Goal: Check status: Check status

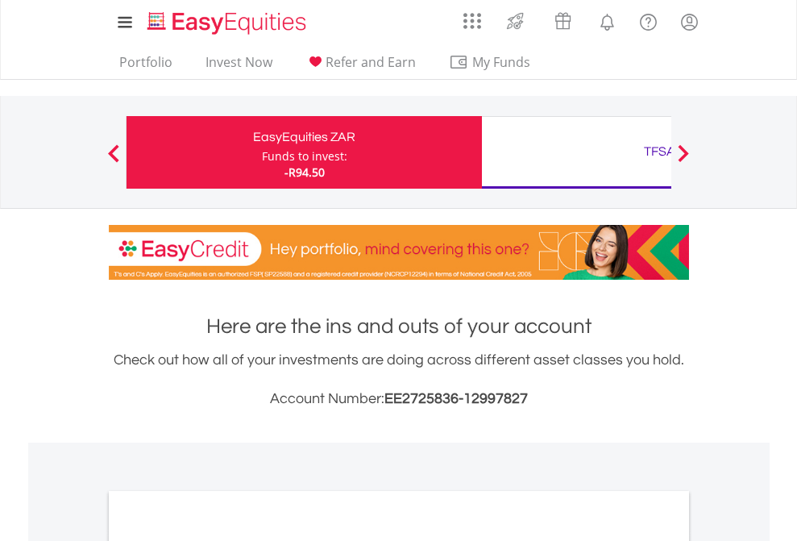
click at [262, 152] on div "Funds to invest:" at bounding box center [304, 156] width 85 height 16
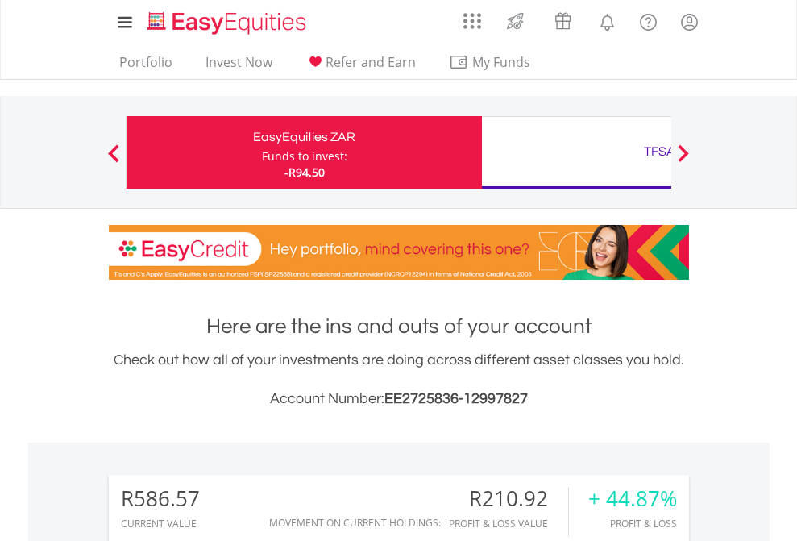
scroll to position [155, 253]
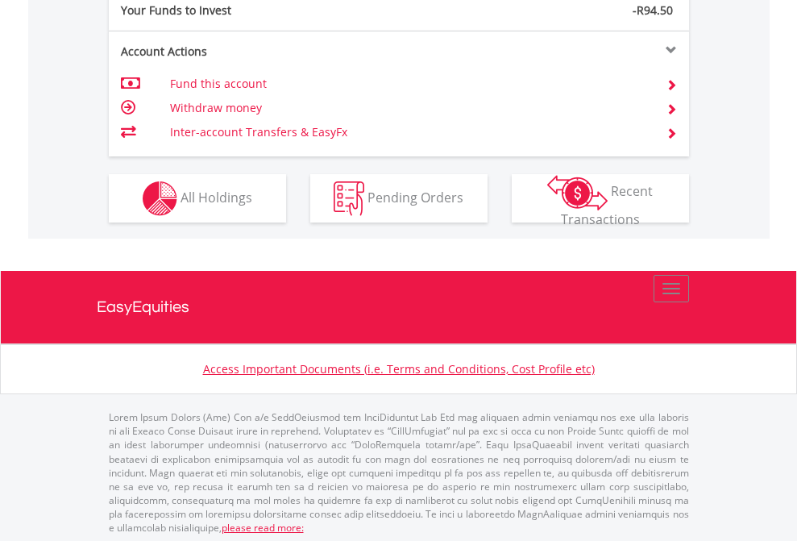
scroll to position [1609, 0]
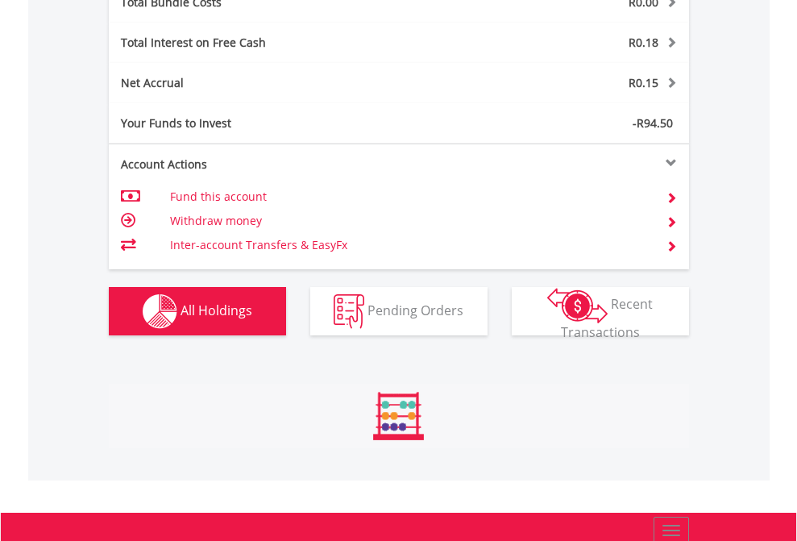
scroll to position [155, 253]
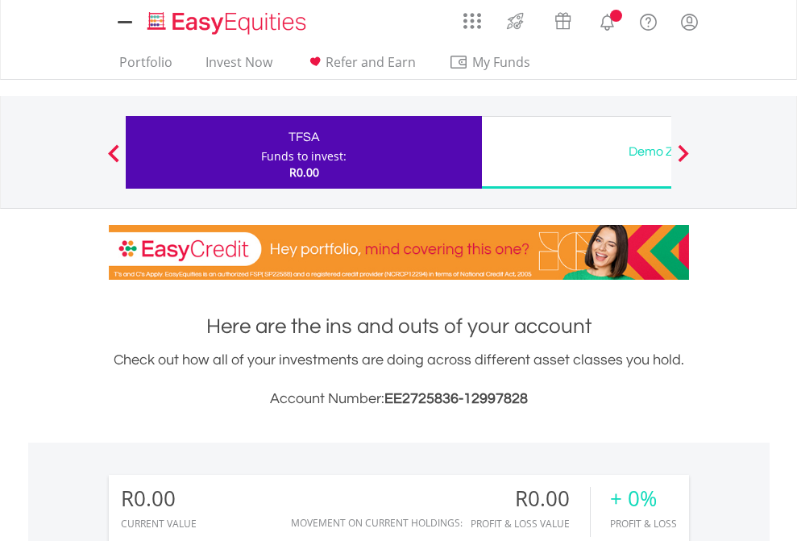
scroll to position [155, 253]
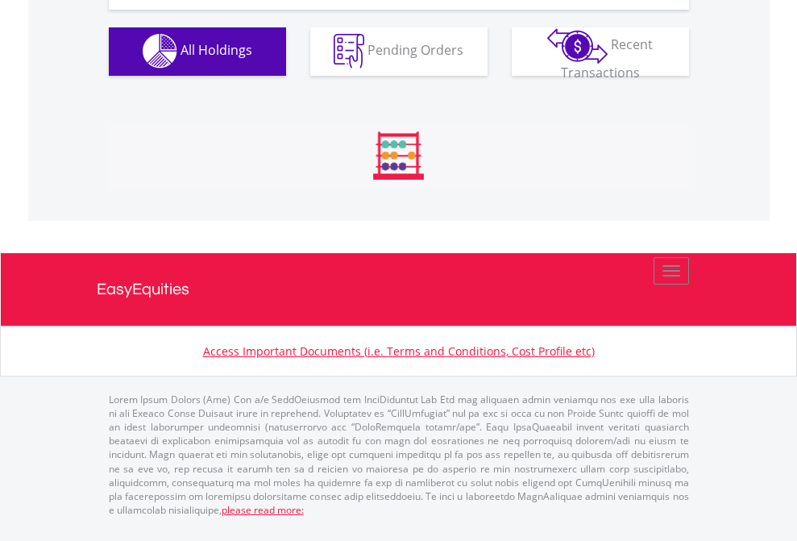
scroll to position [1596, 0]
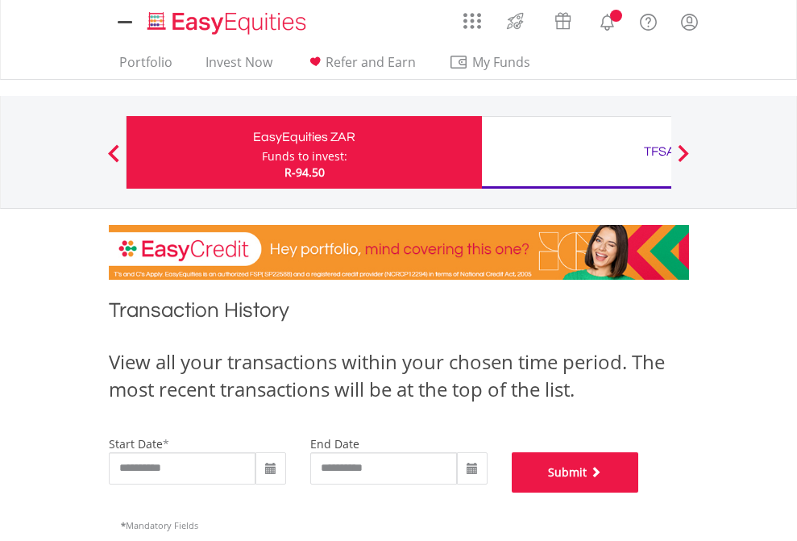
click at [639, 492] on button "Submit" at bounding box center [575, 472] width 127 height 40
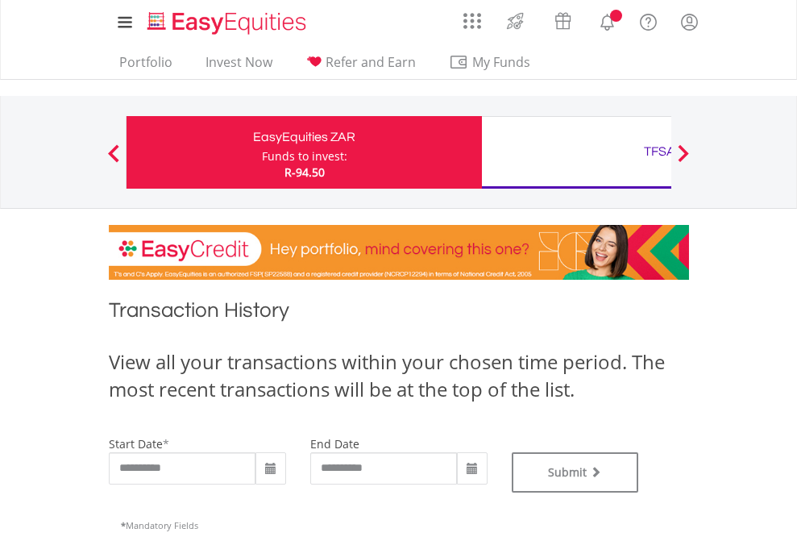
click at [576, 152] on div "TFSA" at bounding box center [660, 151] width 336 height 23
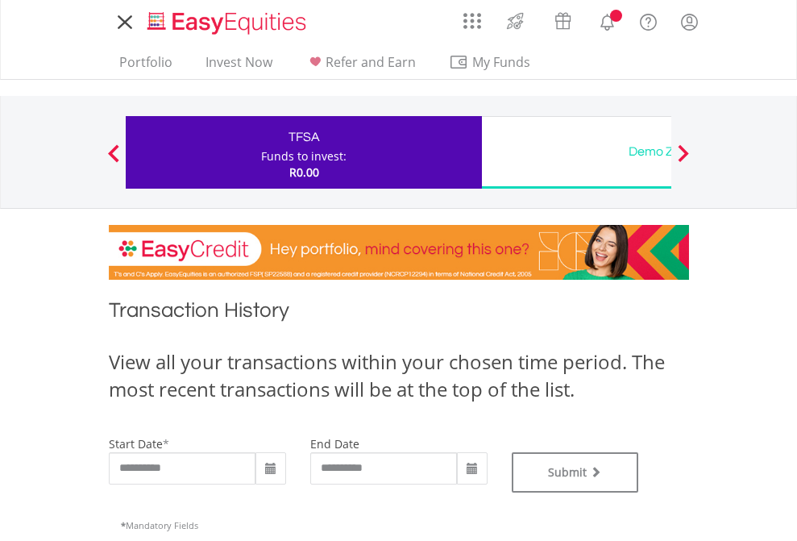
type input "**********"
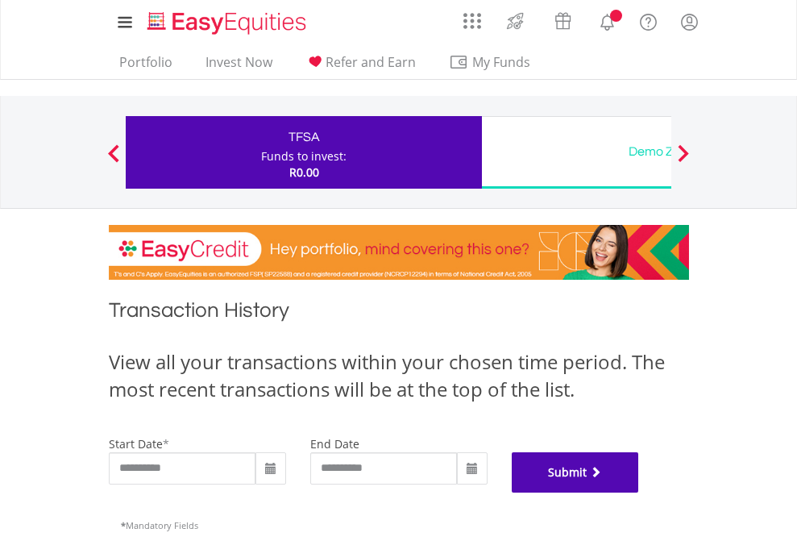
click at [639, 492] on button "Submit" at bounding box center [575, 472] width 127 height 40
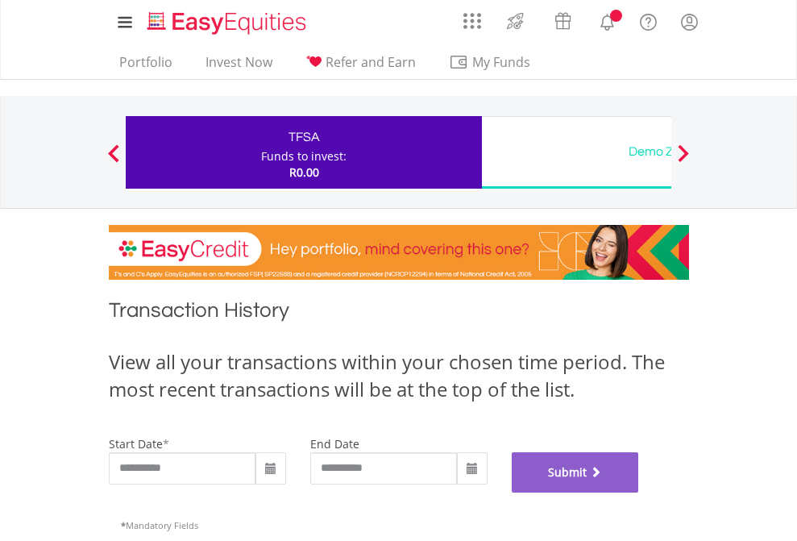
scroll to position [654, 0]
